Goal: Information Seeking & Learning: Learn about a topic

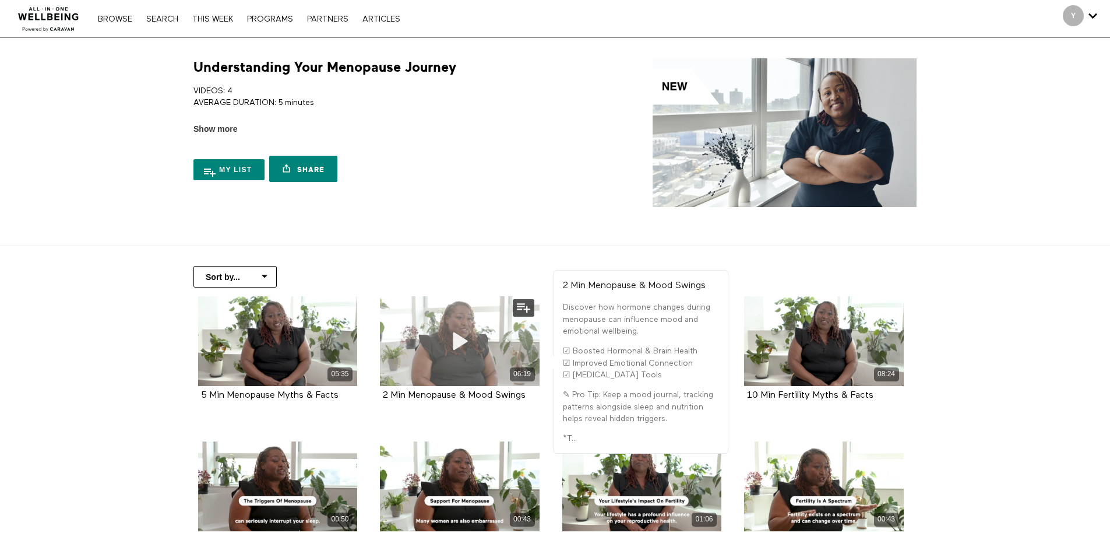
click at [423, 335] on div "06:19" at bounding box center [460, 341] width 160 height 90
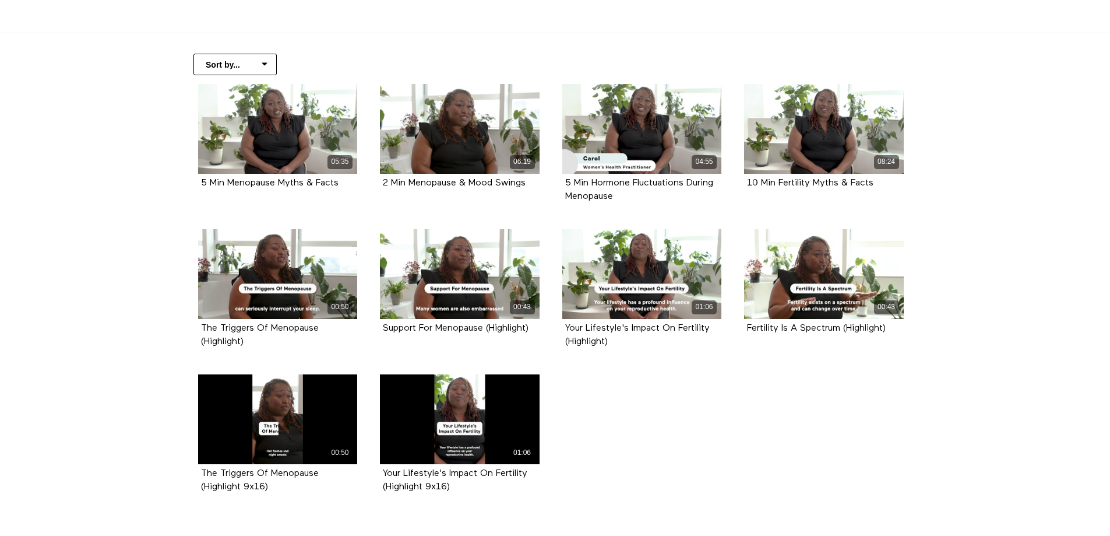
scroll to position [233, 0]
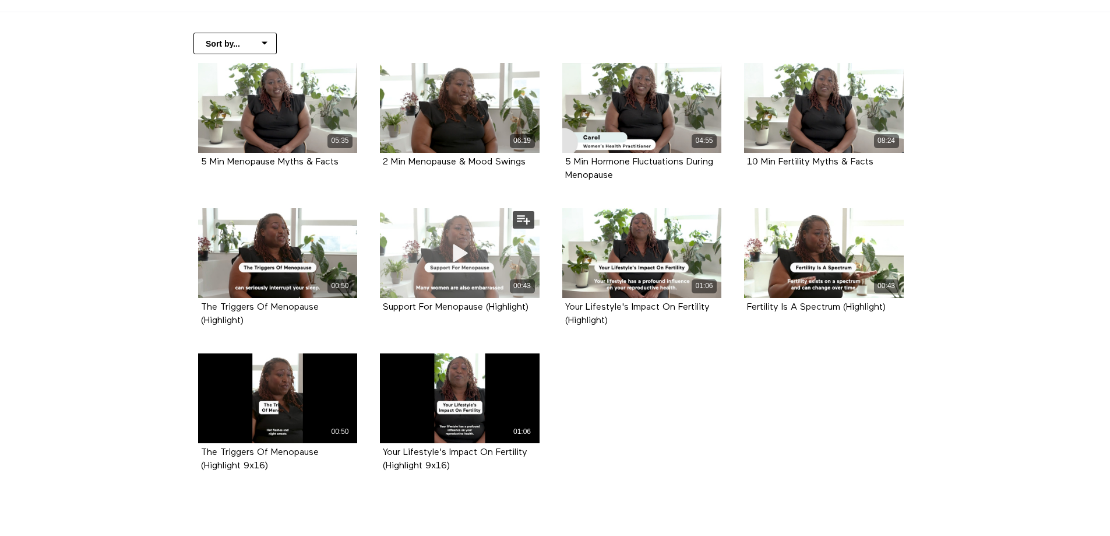
click at [457, 252] on icon at bounding box center [459, 252] width 35 height 20
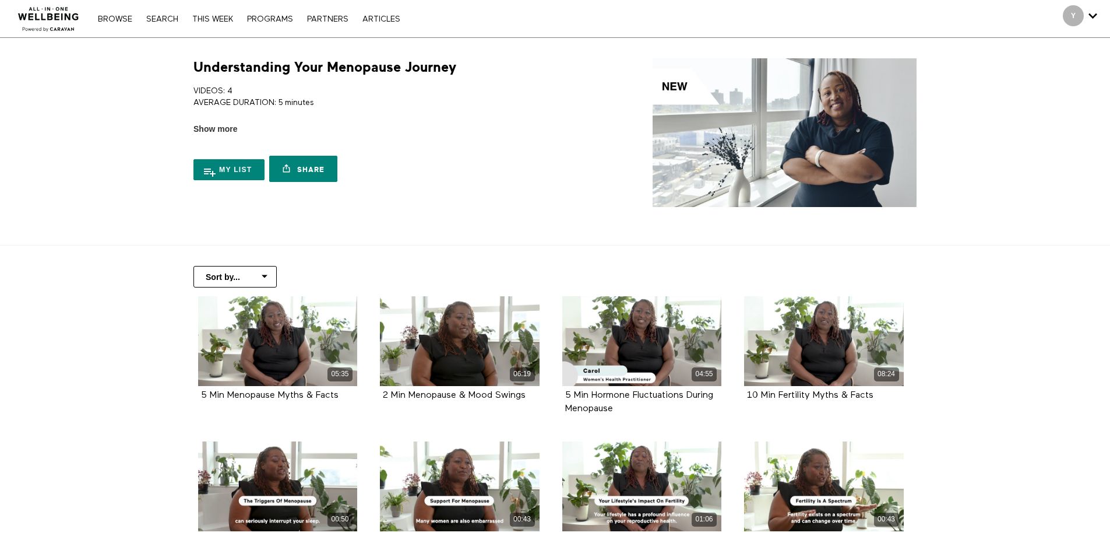
scroll to position [233, 0]
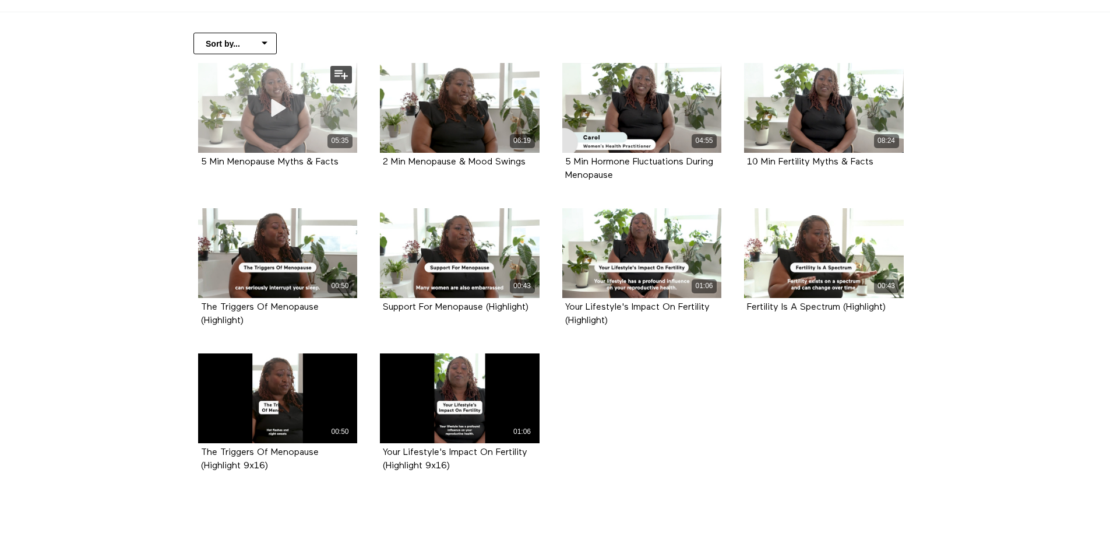
click at [290, 143] on div "05:35" at bounding box center [278, 140] width 160 height 13
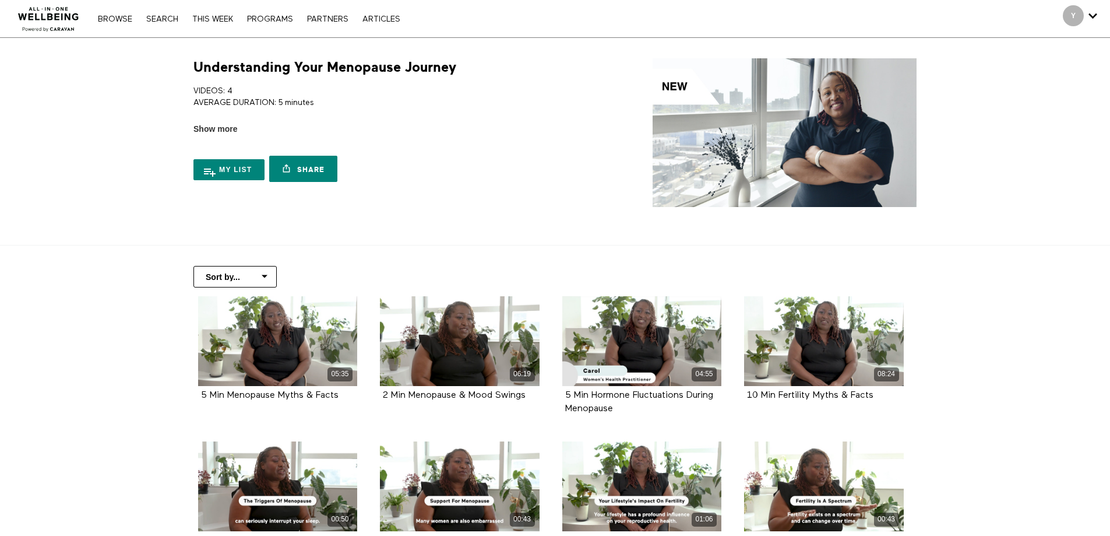
scroll to position [233, 0]
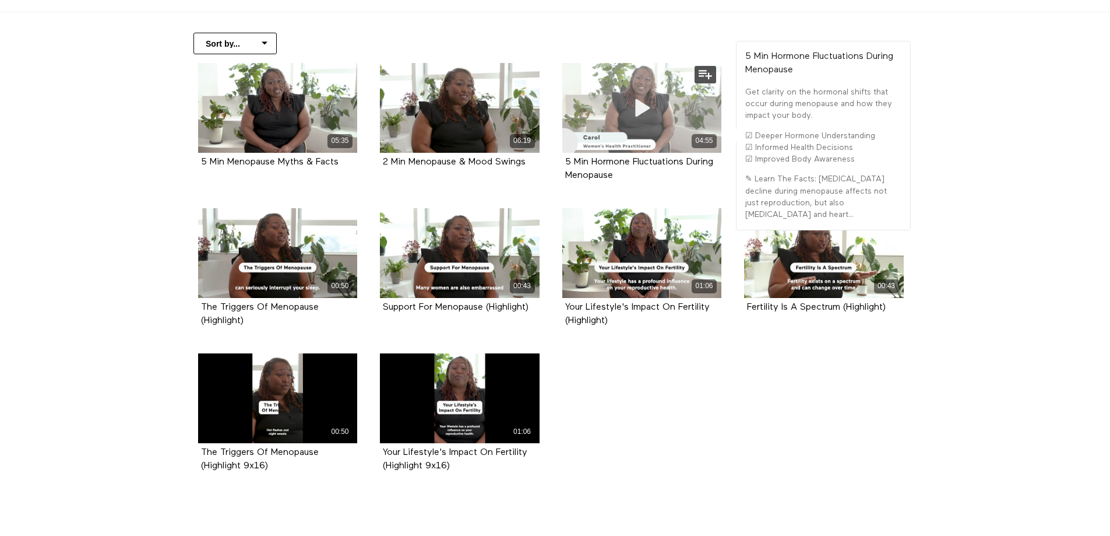
click at [632, 110] on icon at bounding box center [641, 107] width 35 height 20
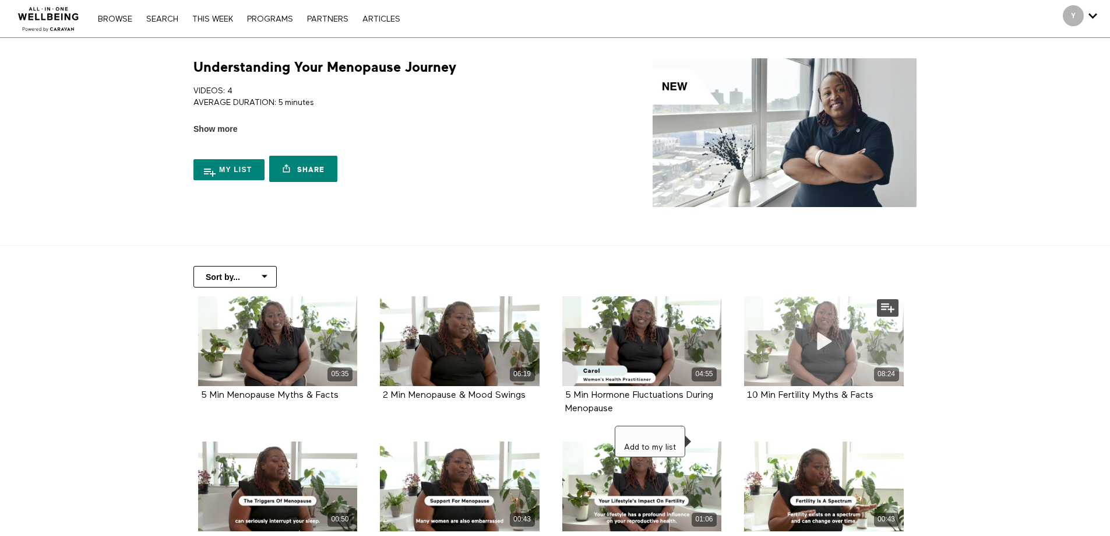
scroll to position [233, 0]
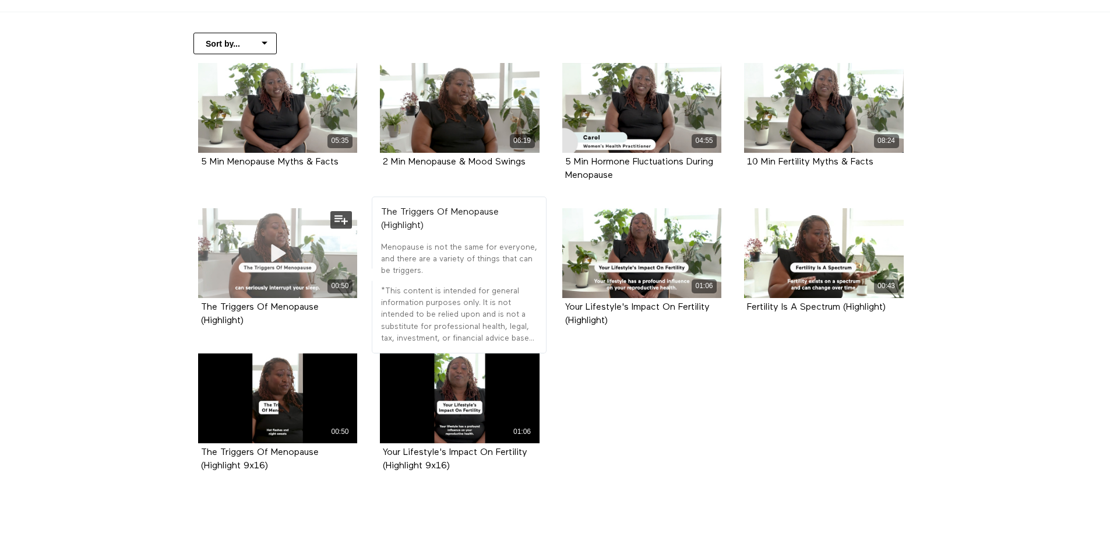
click at [254, 248] on div "00:50" at bounding box center [278, 253] width 160 height 90
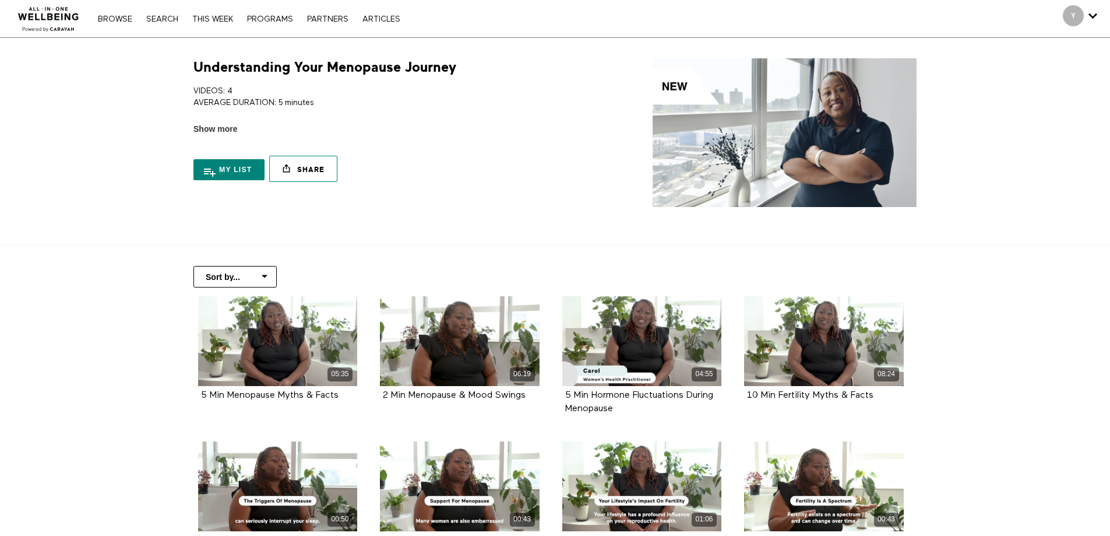
click at [307, 170] on link "Share" at bounding box center [303, 169] width 68 height 26
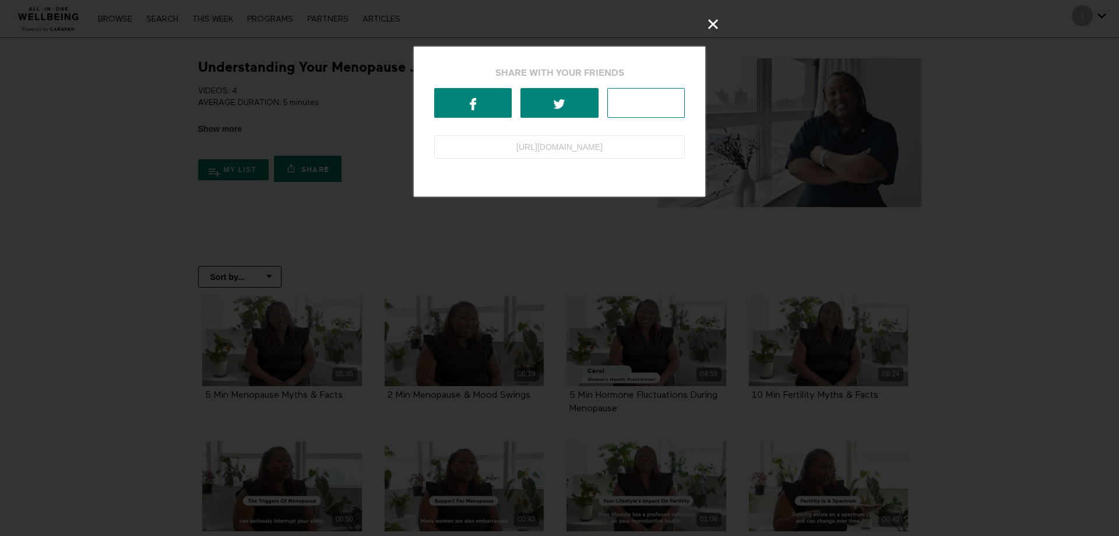
click at [656, 111] on link at bounding box center [646, 103] width 78 height 30
click at [716, 24] on icon at bounding box center [712, 23] width 13 height 13
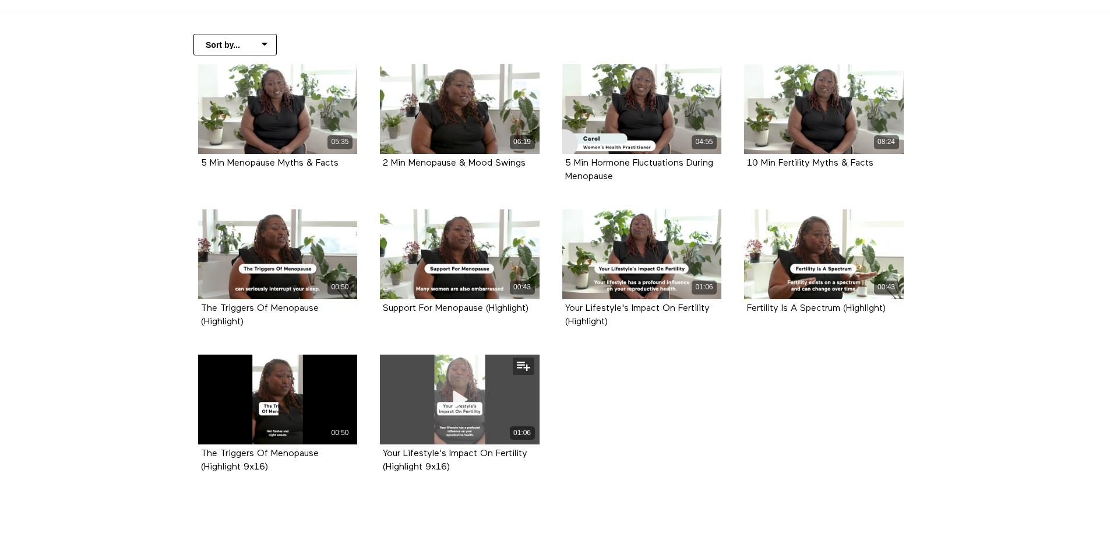
scroll to position [284, 0]
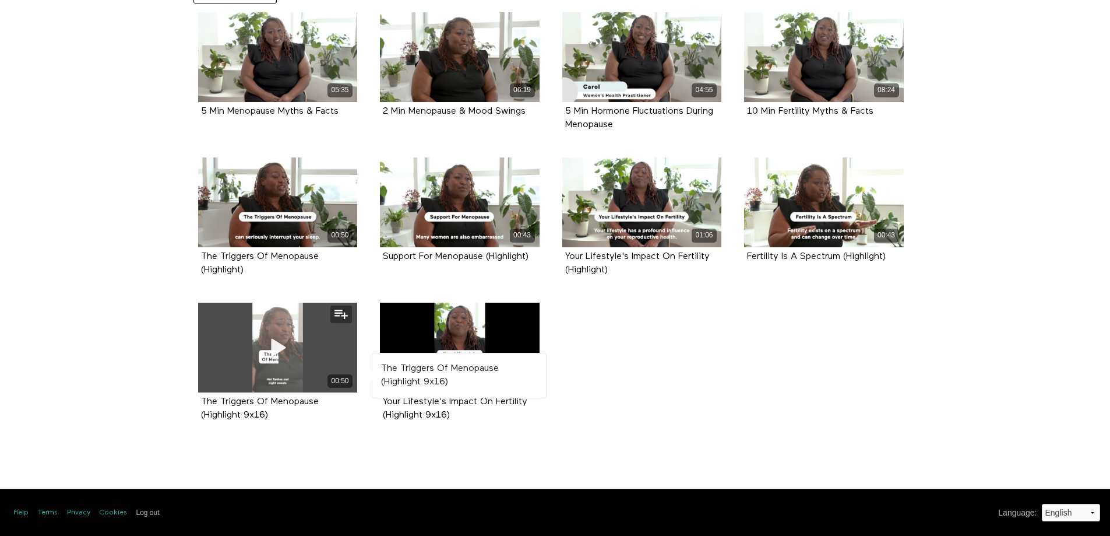
drag, startPoint x: 277, startPoint y: 345, endPoint x: 290, endPoint y: 345, distance: 12.8
click at [277, 345] on icon at bounding box center [277, 347] width 35 height 20
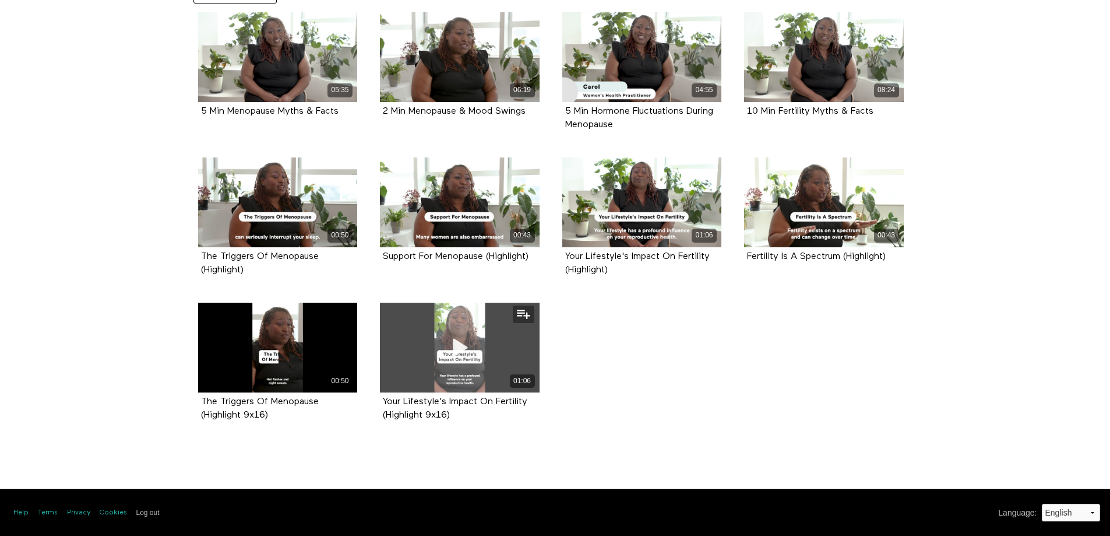
click at [435, 361] on div "01:06" at bounding box center [460, 347] width 160 height 90
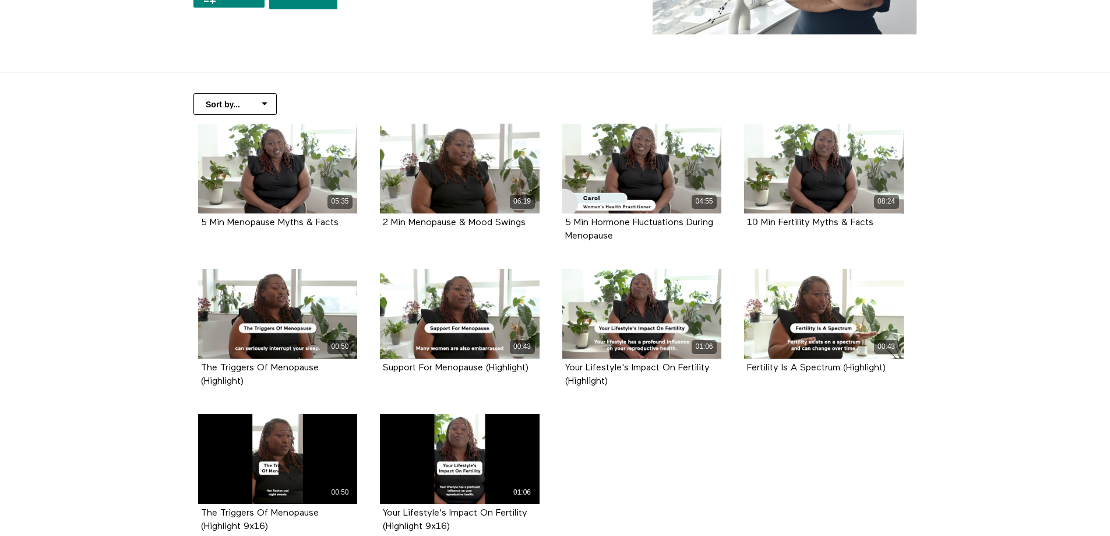
scroll to position [167, 0]
